Goal: Navigation & Orientation: Find specific page/section

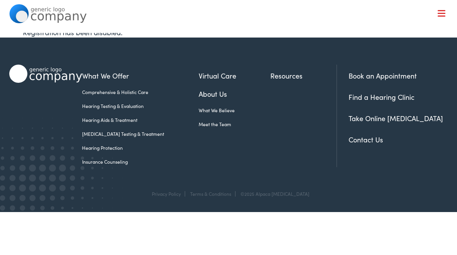
click at [208, 127] on link "Meet the Team" at bounding box center [235, 124] width 72 height 7
